Goal: Information Seeking & Learning: Understand process/instructions

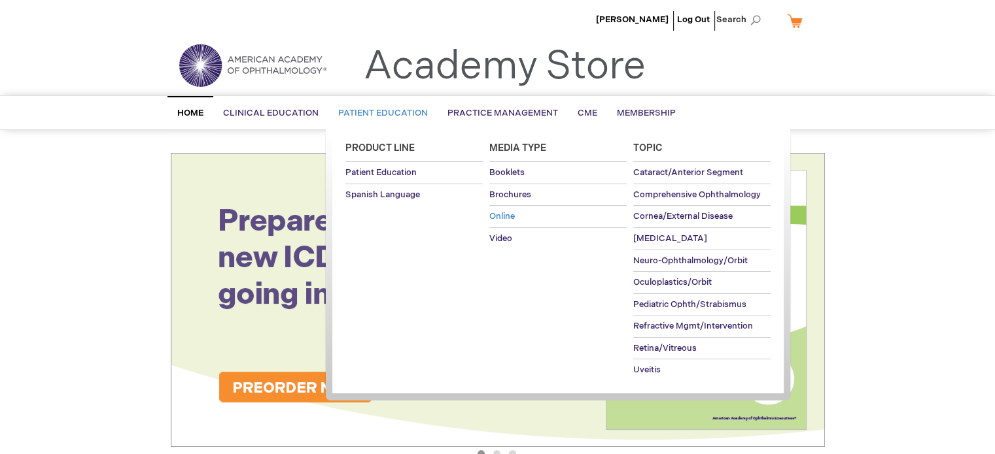
click at [505, 211] on link "Online" at bounding box center [557, 217] width 137 height 22
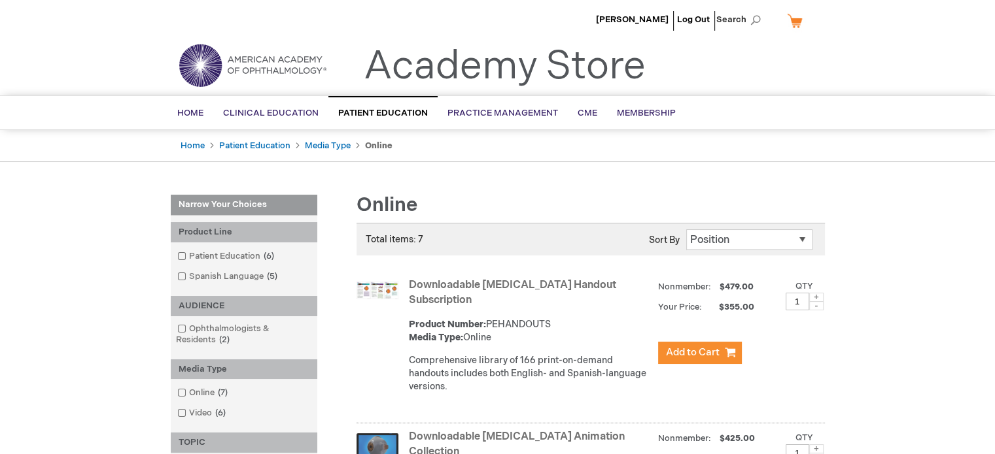
click at [419, 298] on link "Downloadable Patient Education Handout Subscription" at bounding box center [512, 292] width 207 height 27
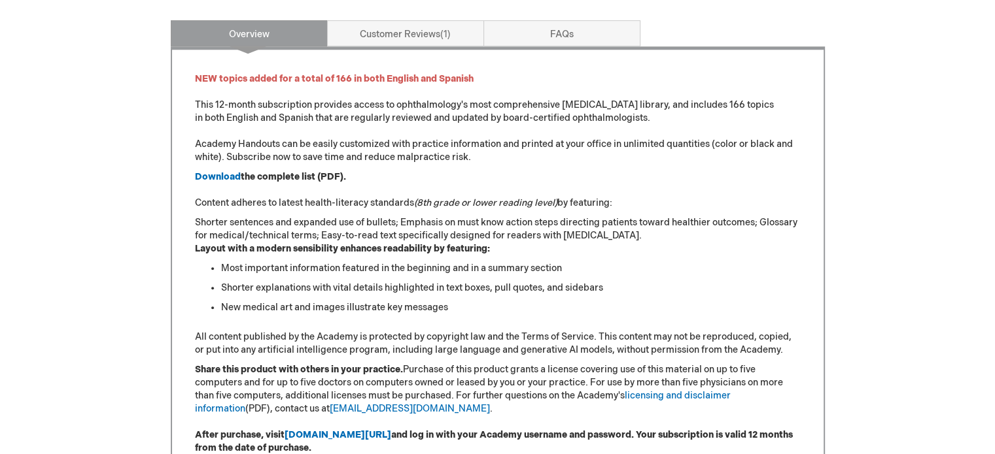
scroll to position [621, 0]
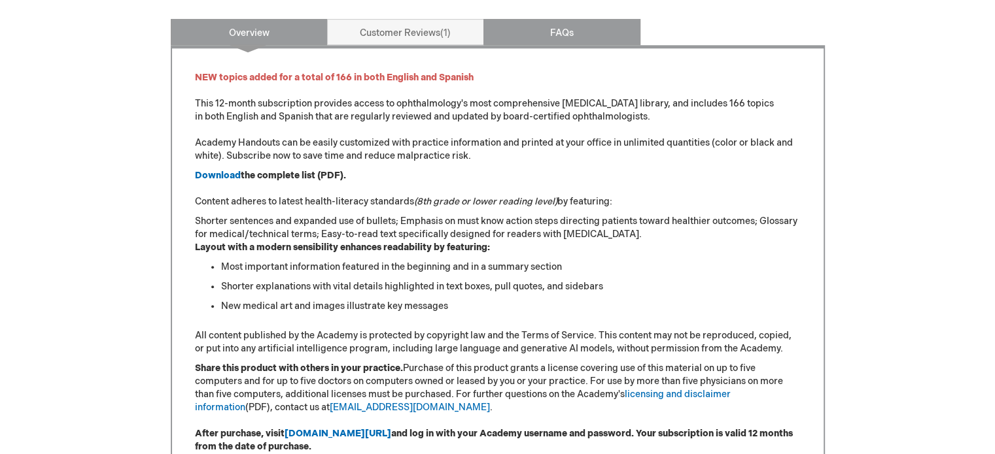
drag, startPoint x: 574, startPoint y: 26, endPoint x: 526, endPoint y: 22, distance: 47.9
click at [526, 22] on link "FAQs" at bounding box center [561, 32] width 157 height 26
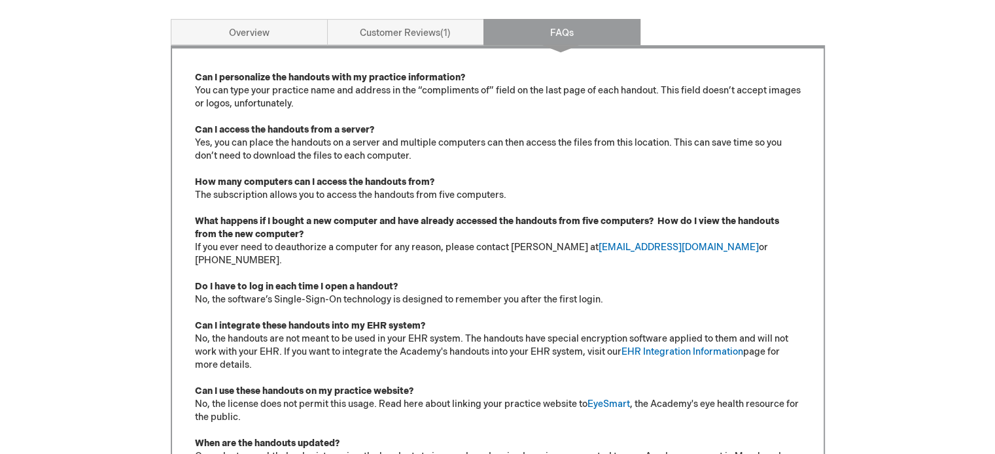
scroll to position [640, 0]
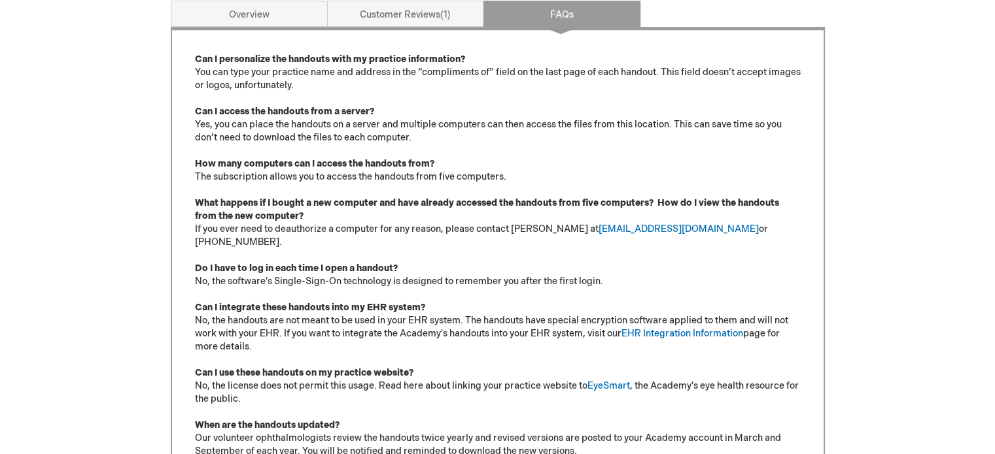
drag, startPoint x: 685, startPoint y: 318, endPoint x: 439, endPoint y: 328, distance: 246.1
click at [439, 328] on p "Can I personalize the handouts with my practice information? You can type your …" at bounding box center [498, 282] width 606 height 458
click at [721, 328] on link "EHR Integration Information" at bounding box center [682, 333] width 122 height 11
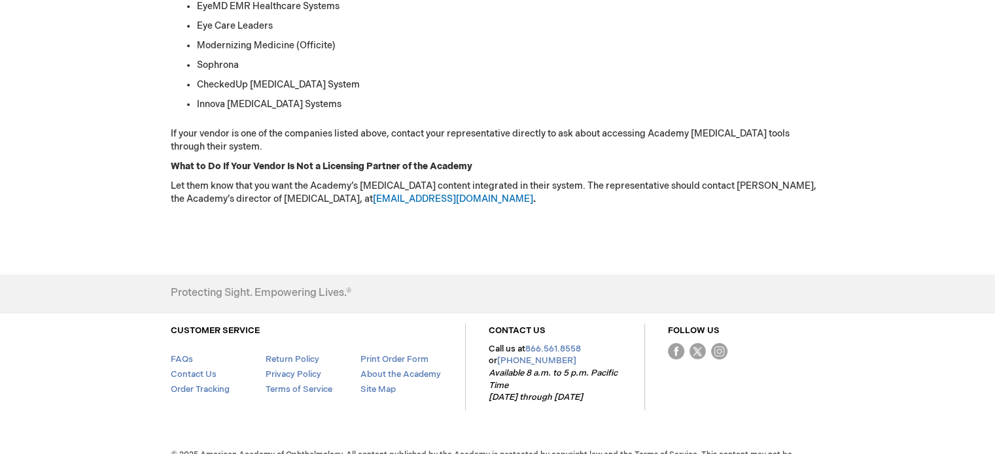
scroll to position [728, 0]
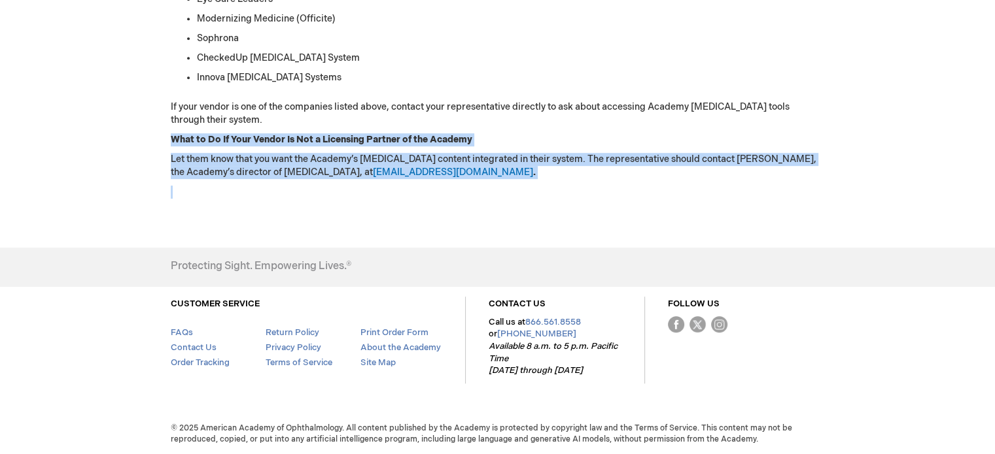
drag, startPoint x: 166, startPoint y: 133, endPoint x: 464, endPoint y: 188, distance: 302.7
copy div "What to Do If Your Vendor Is Not a Licensing Partner of the Academy Let them kn…"
